Goal: Task Accomplishment & Management: Use online tool/utility

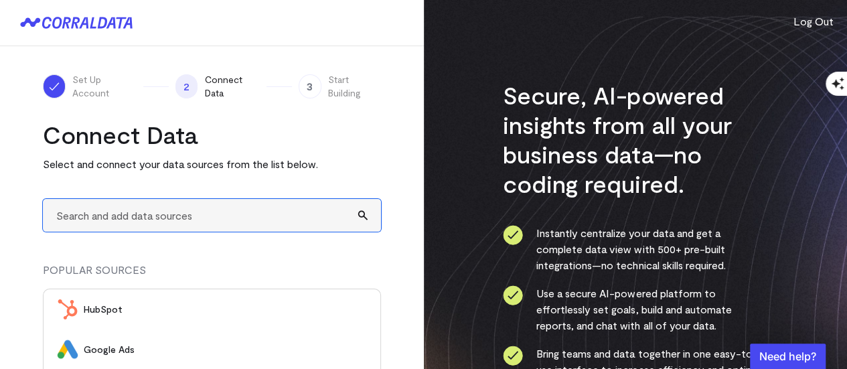
click at [189, 214] on input "text" at bounding box center [212, 215] width 338 height 33
type input "A"
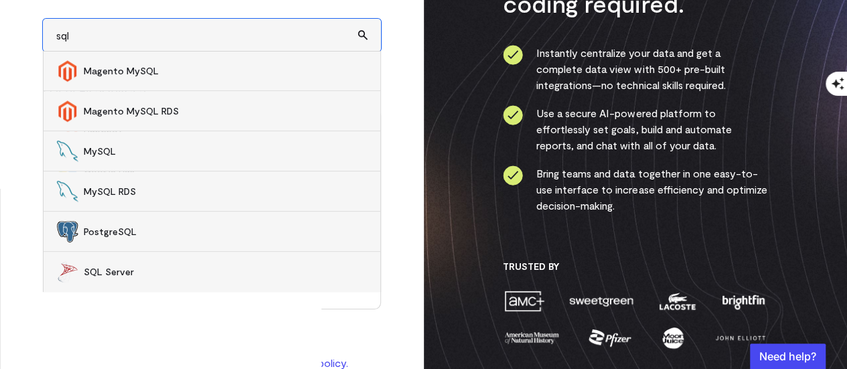
scroll to position [201, 0]
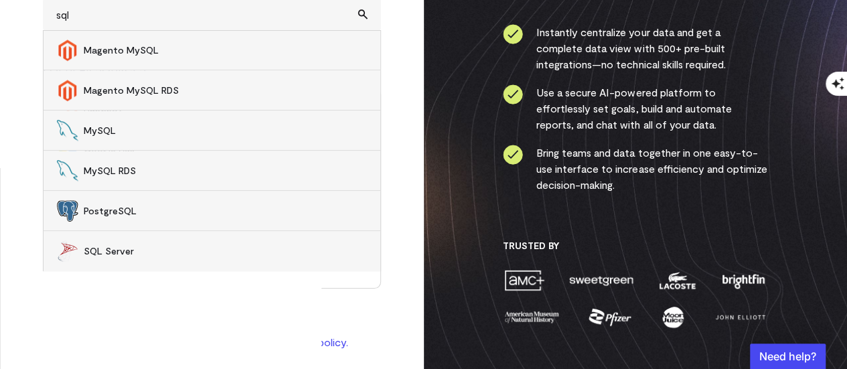
click at [108, 251] on span "SQL Server" at bounding box center [225, 250] width 283 height 13
type input "SQL Server"
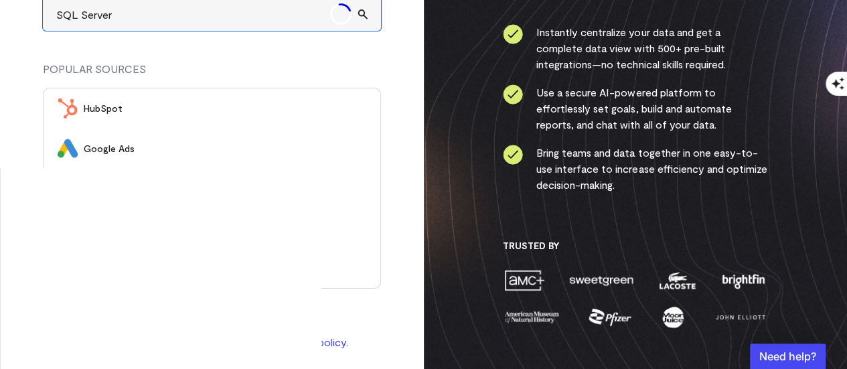
scroll to position [198, 0]
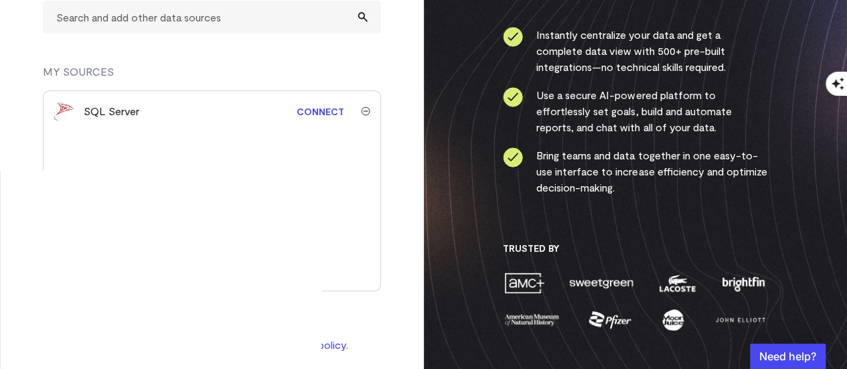
click at [327, 107] on link "Connect" at bounding box center [320, 111] width 61 height 25
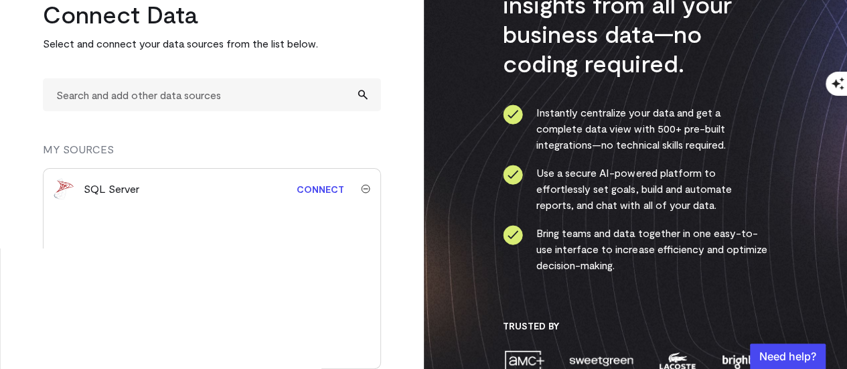
scroll to position [134, 0]
